Goal: Task Accomplishment & Management: Manage account settings

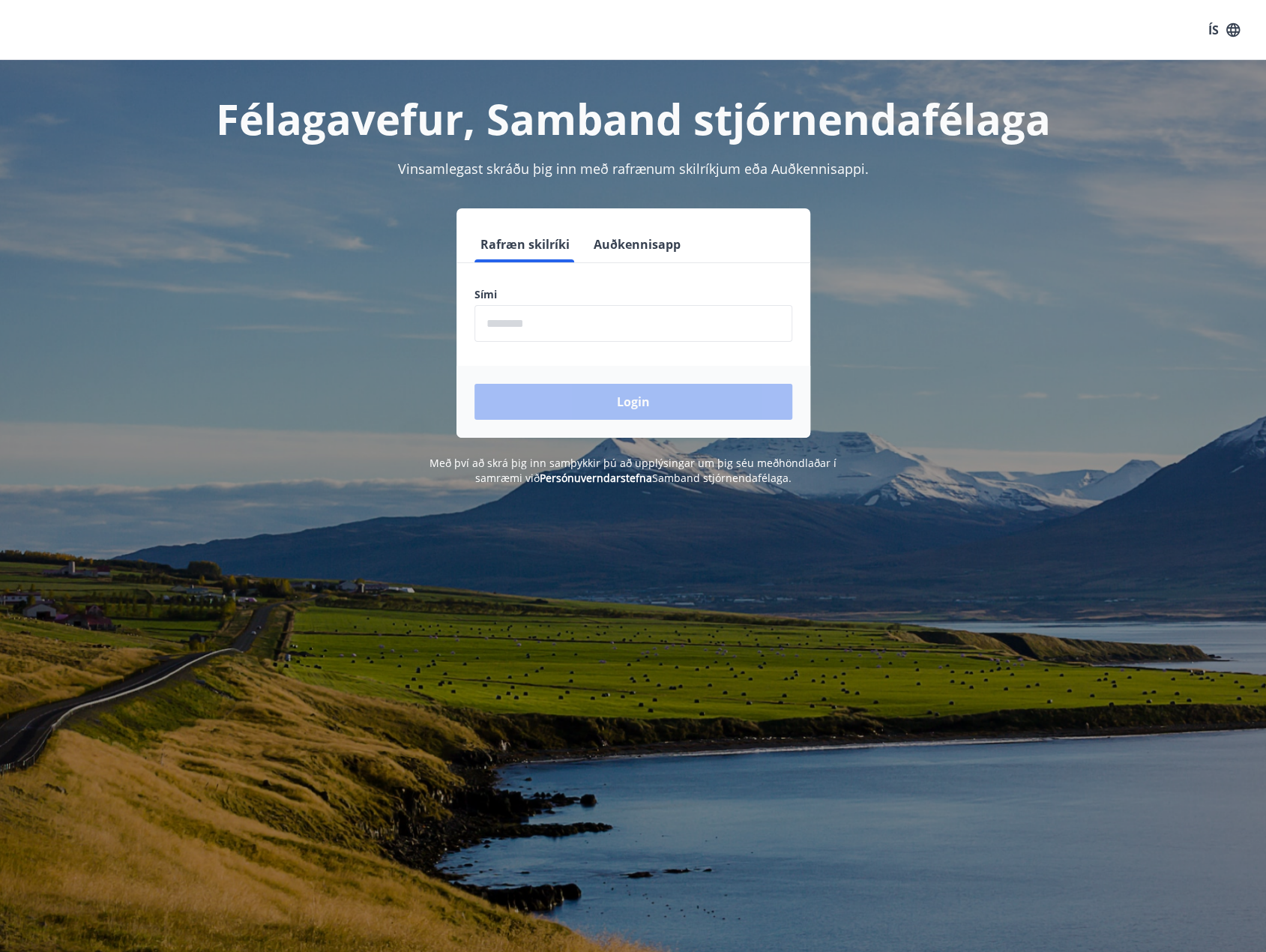
click at [585, 320] on input "phone" at bounding box center [633, 323] width 318 height 36
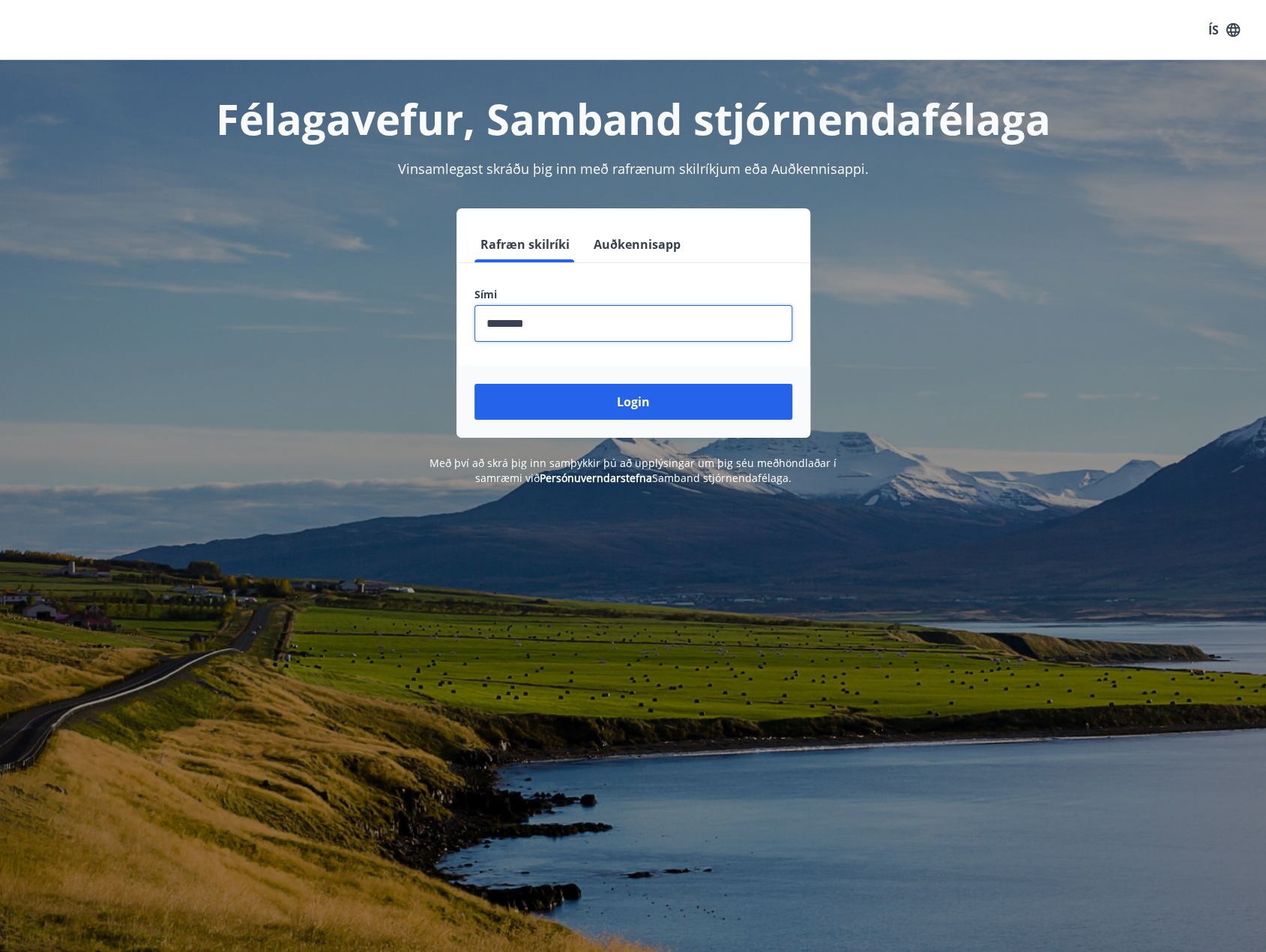
type input "********"
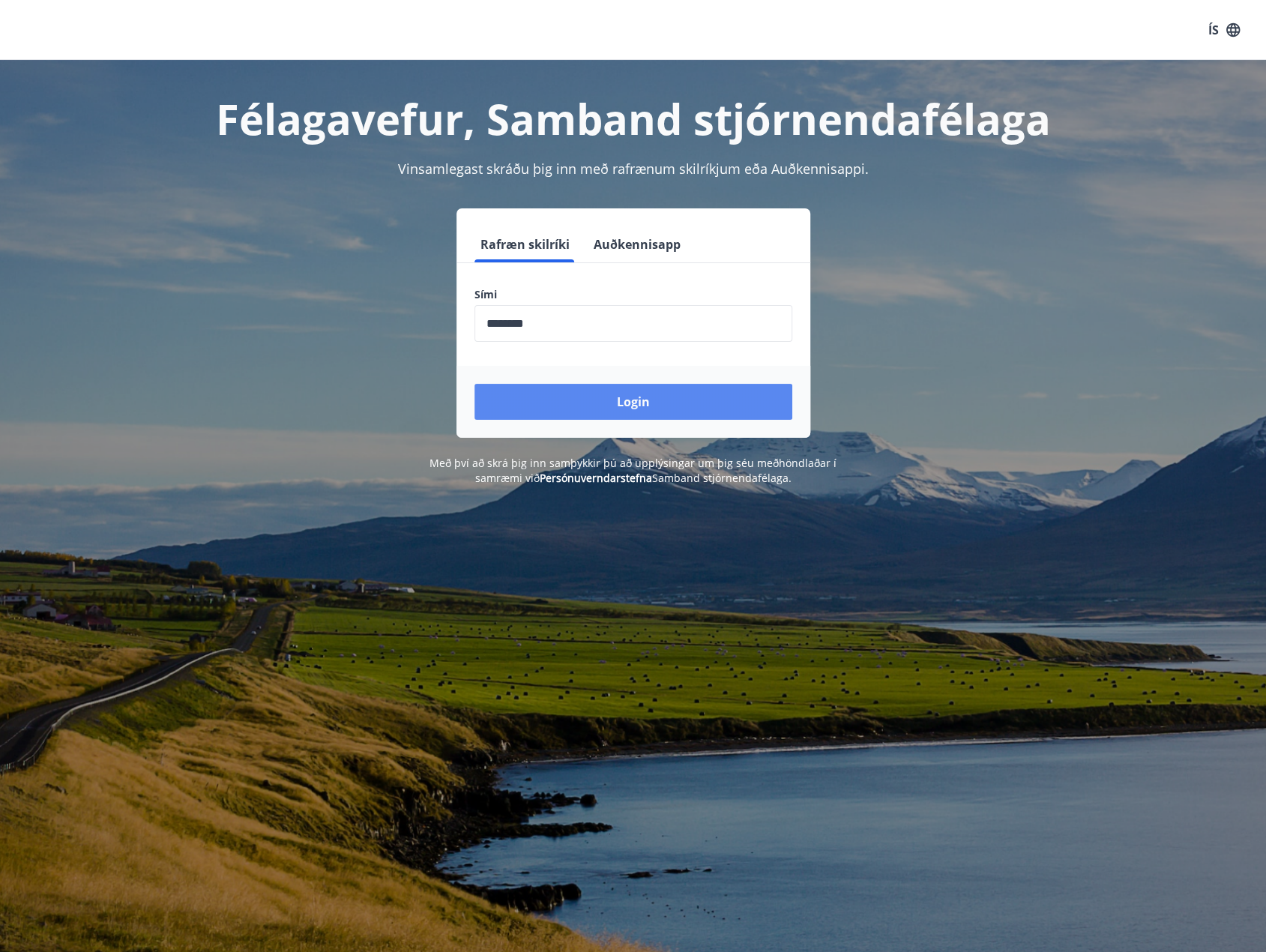
click at [638, 397] on button "Login" at bounding box center [633, 401] width 318 height 36
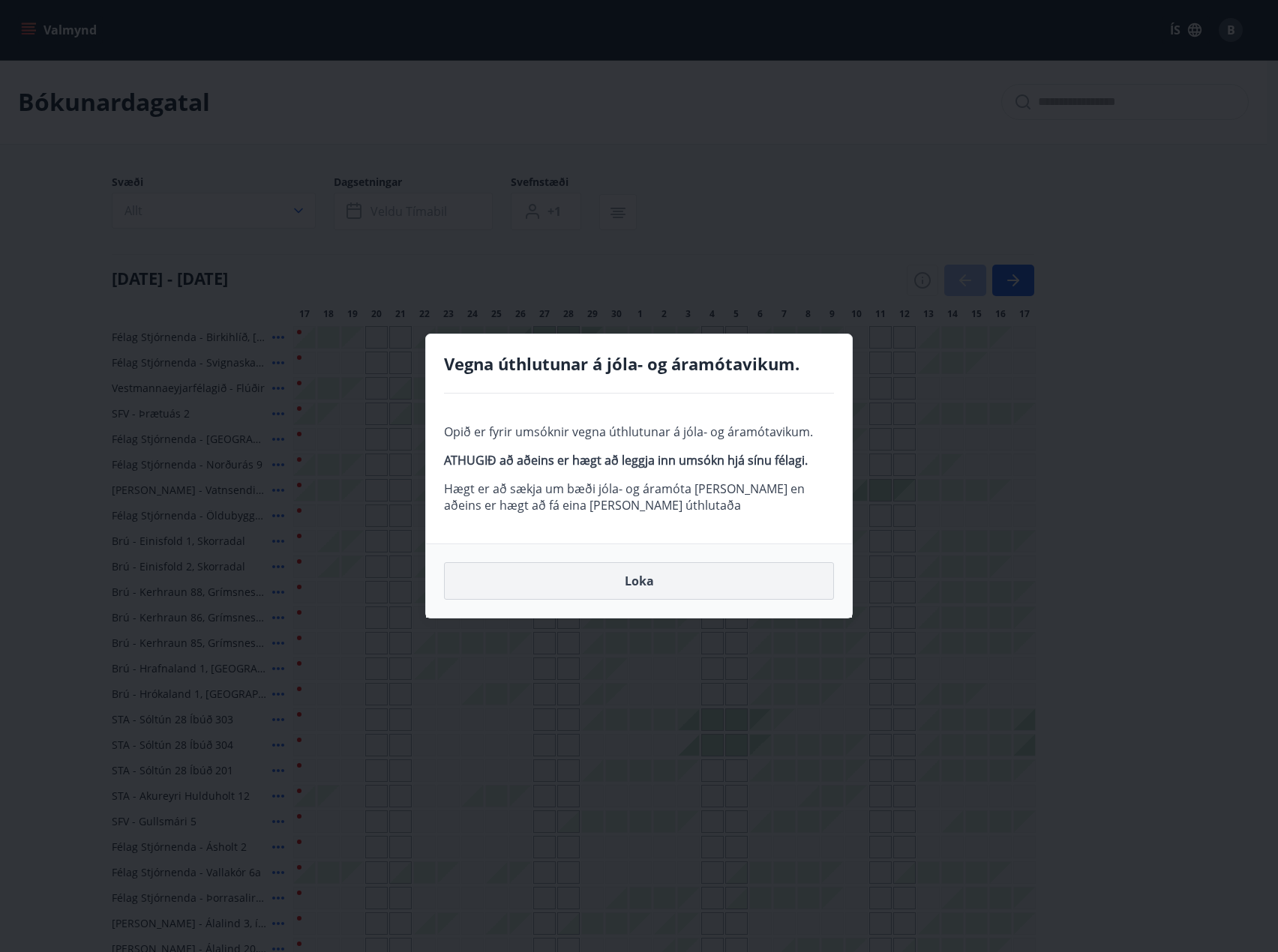
click at [571, 588] on button "Loka" at bounding box center [639, 580] width 390 height 37
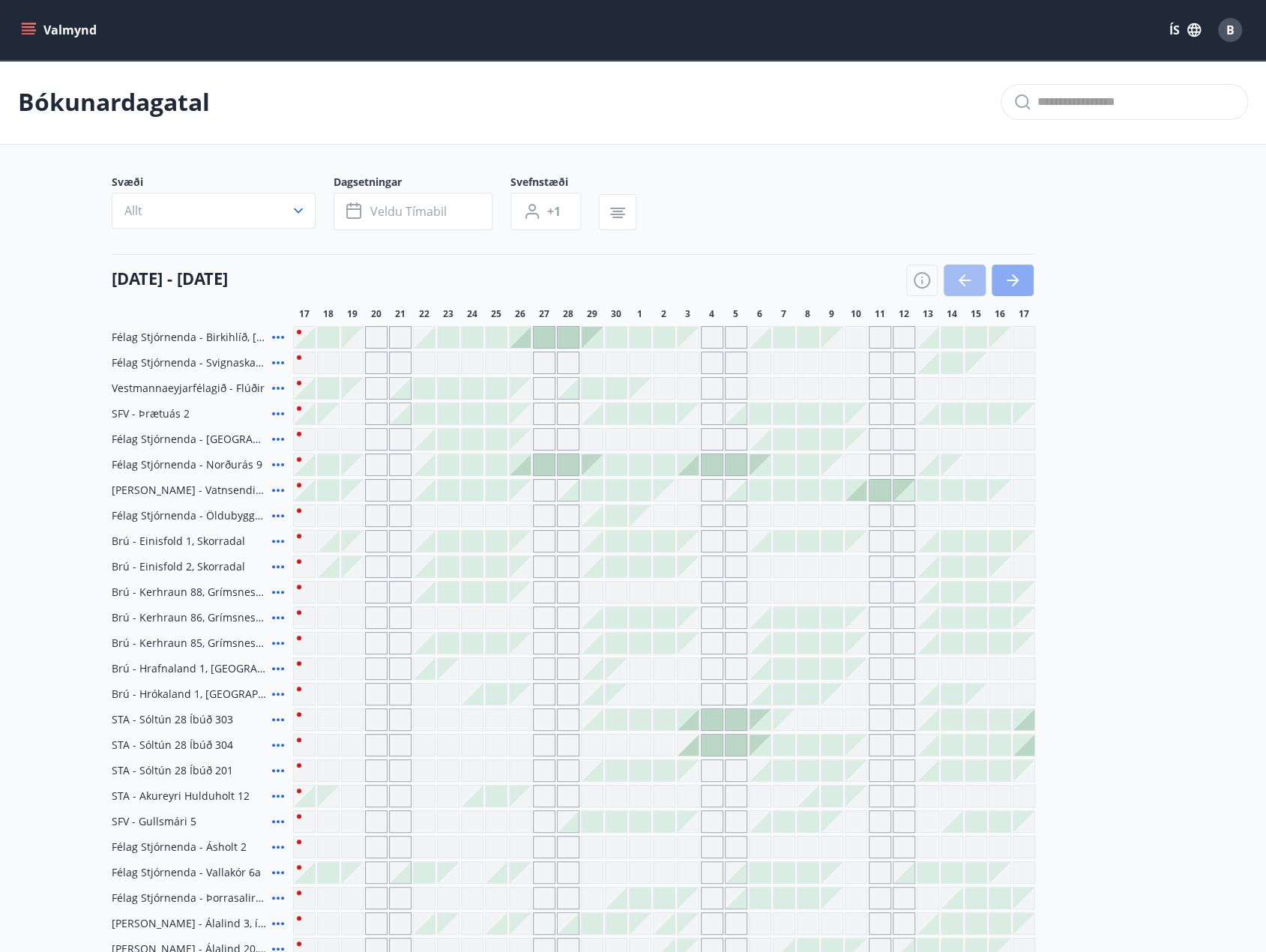
click at [1020, 275] on icon "button" at bounding box center [1013, 281] width 18 height 18
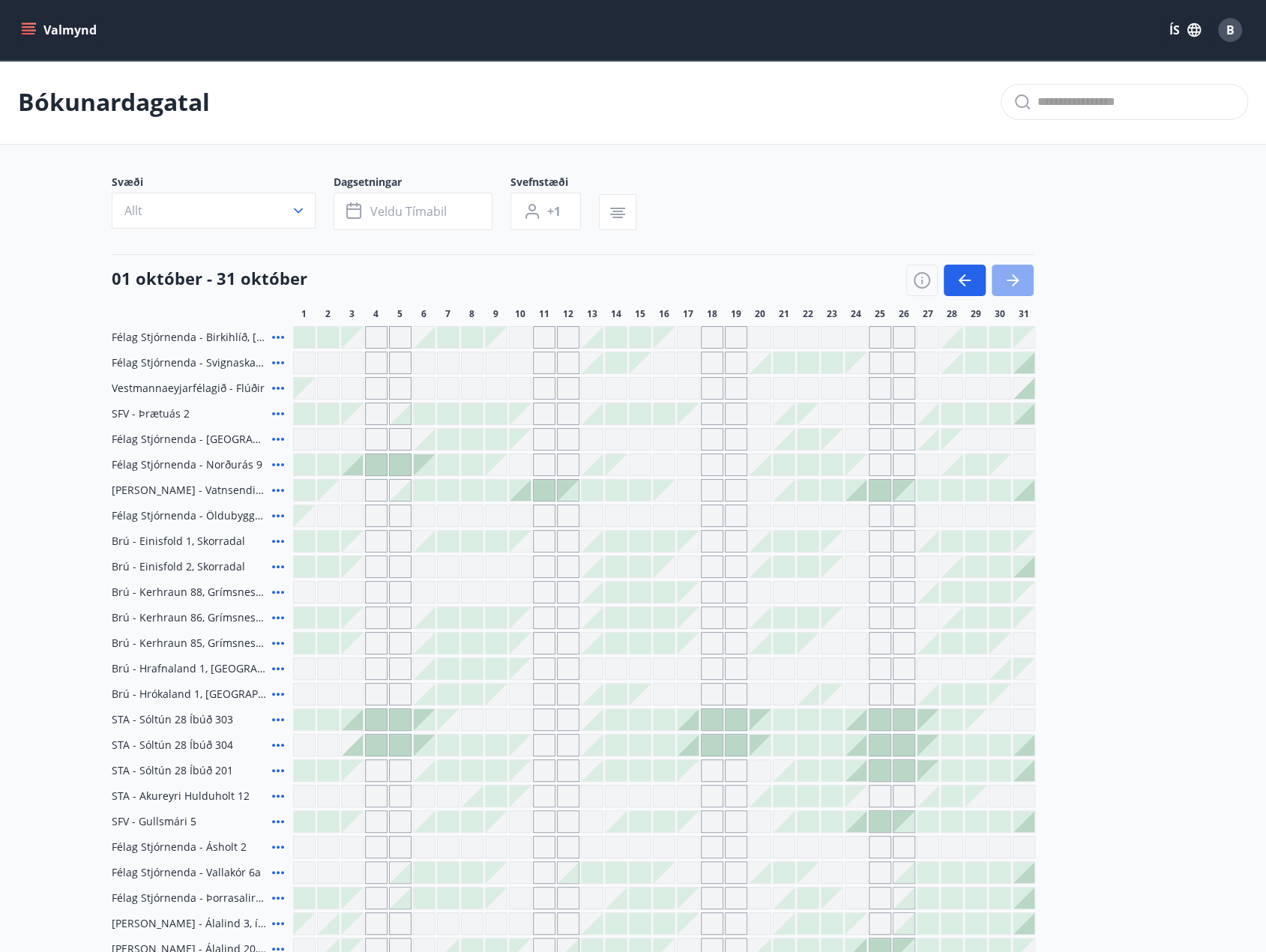
click at [1027, 281] on button "button" at bounding box center [1012, 281] width 42 height 32
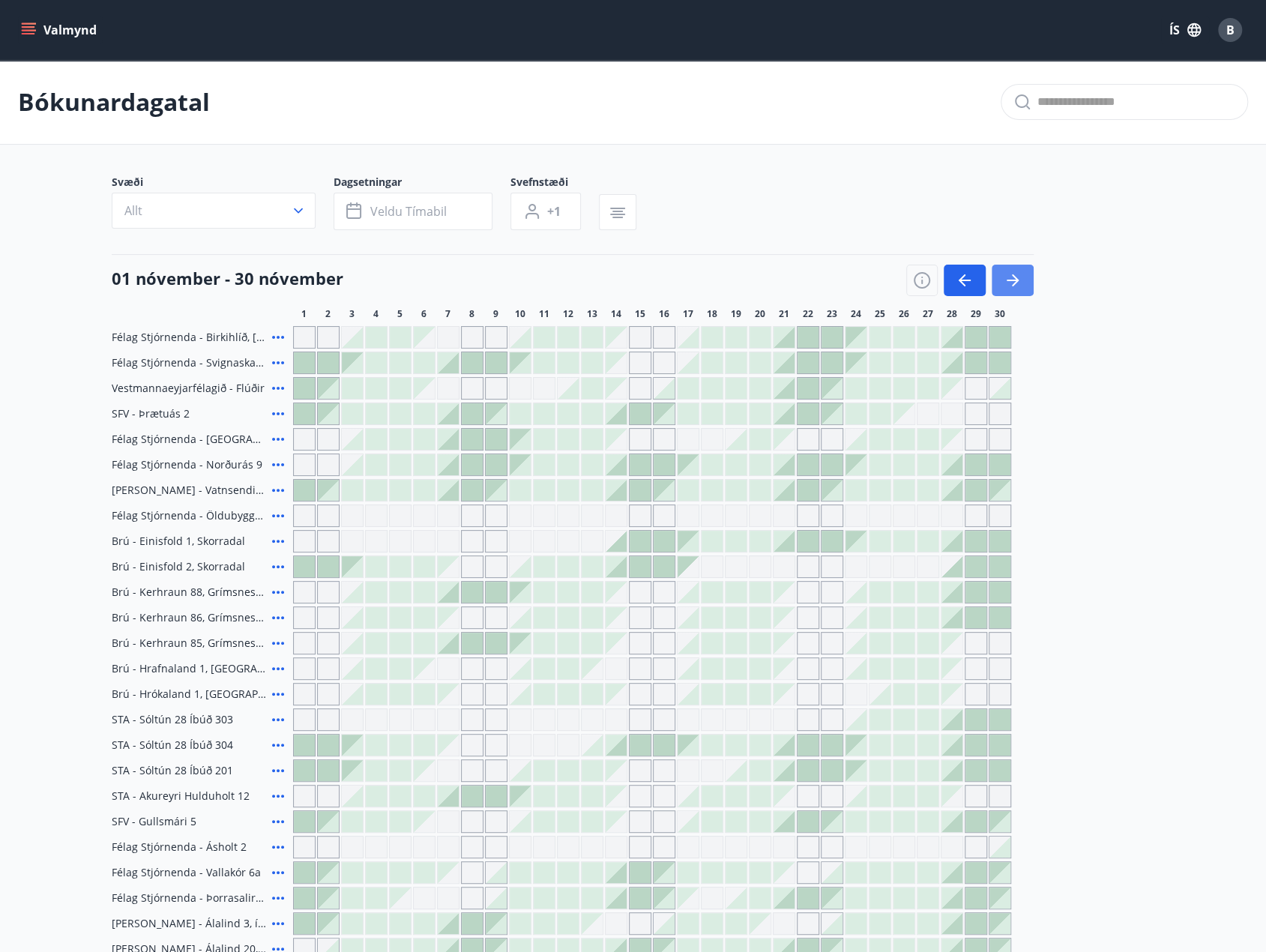
click at [1026, 281] on button "button" at bounding box center [1012, 281] width 42 height 32
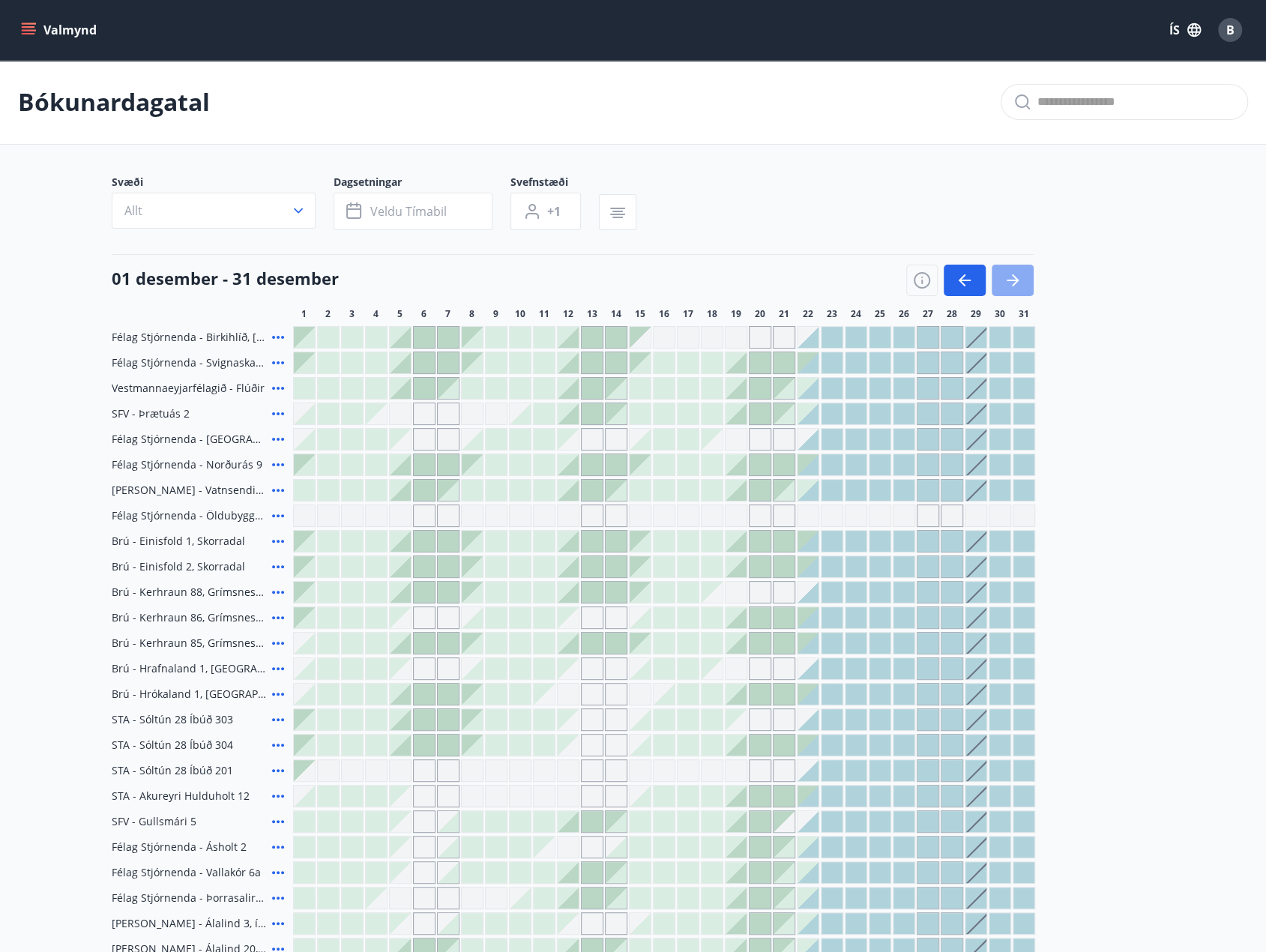
click at [1023, 278] on button "button" at bounding box center [1012, 281] width 42 height 32
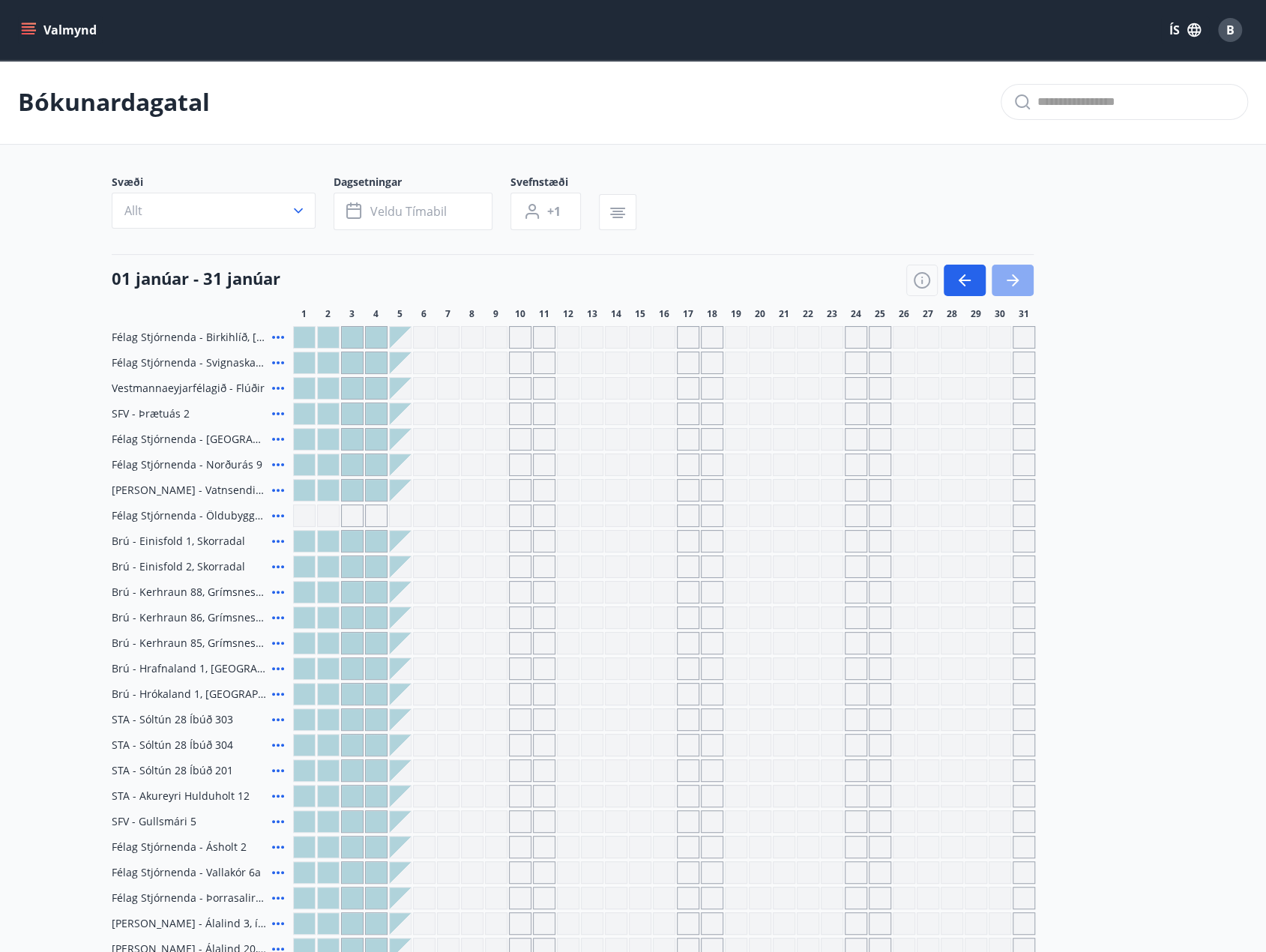
click at [1019, 273] on icon "button" at bounding box center [1013, 281] width 18 height 18
